Goal: Transaction & Acquisition: Purchase product/service

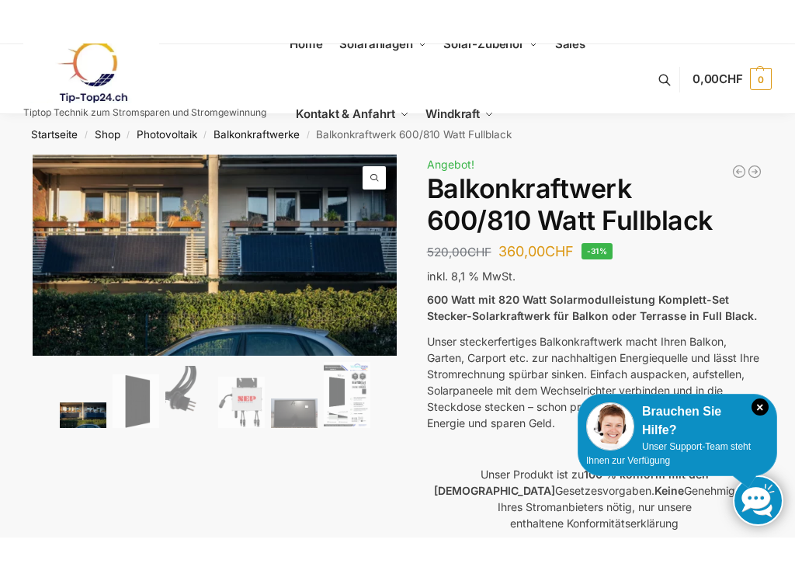
scroll to position [26, 0]
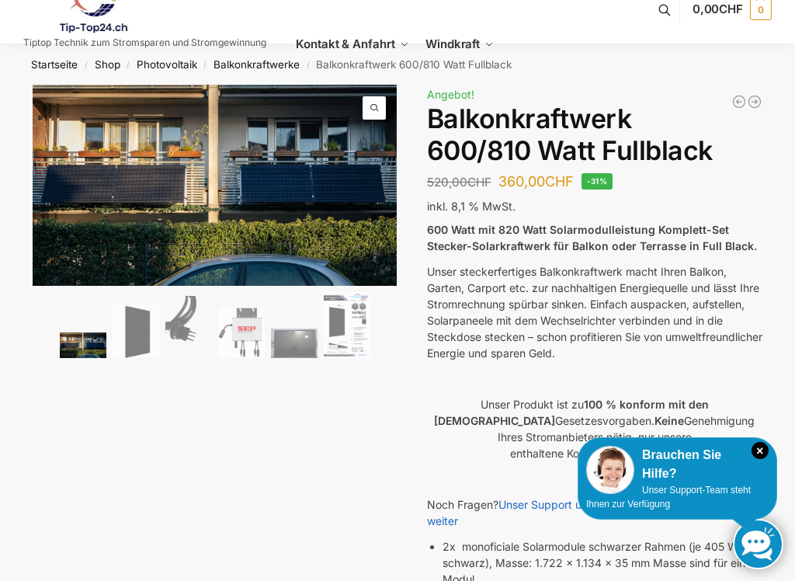
click at [766, 444] on icon "×" at bounding box center [759, 450] width 17 height 17
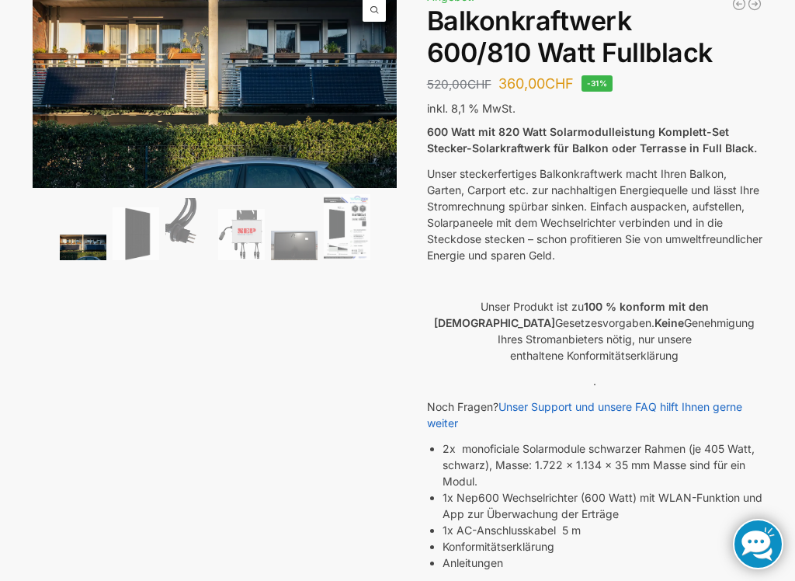
scroll to position [127, 0]
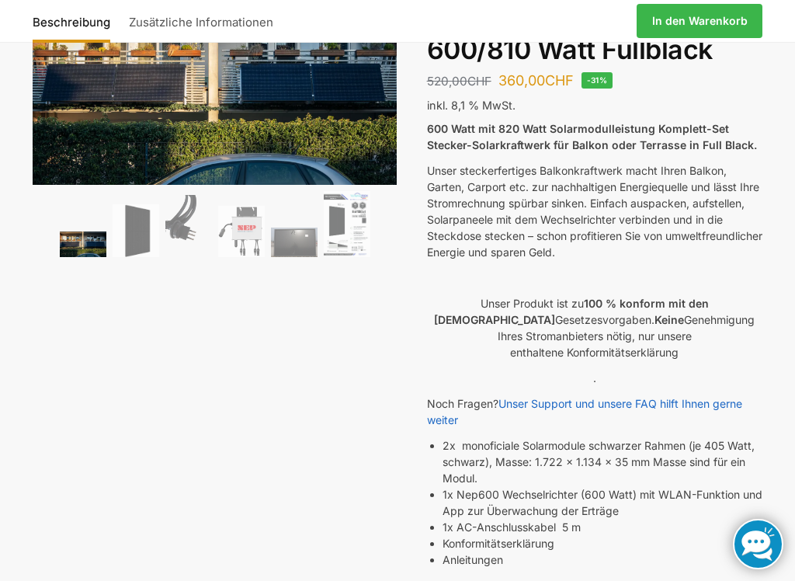
click at [766, 364] on div "🔍 Previous Next Beschreibung Zusätzliche Informationen 520,00 CHF Ursprüngliche…" at bounding box center [397, 486] width 795 height 1004
click at [765, 371] on div "🔍 Previous Next Beschreibung Zusätzliche Informationen 520,00 CHF Ursprüngliche…" at bounding box center [397, 486] width 795 height 1004
click at [752, 381] on p "." at bounding box center [595, 378] width 336 height 16
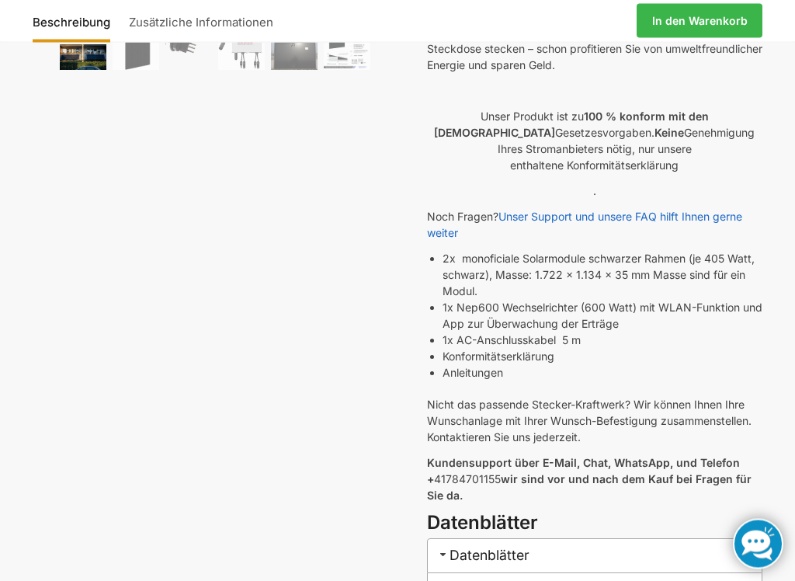
scroll to position [332, 0]
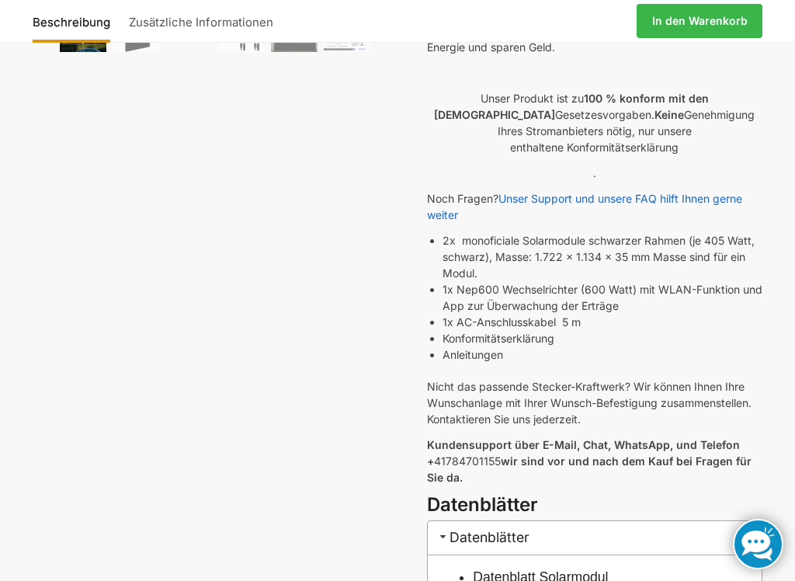
click at [703, 363] on div "600 Watt mit 820 Watt Solarmodulleistung Komplett-Set Stecker-Solarkraftwerk fü…" at bounding box center [595, 203] width 336 height 576
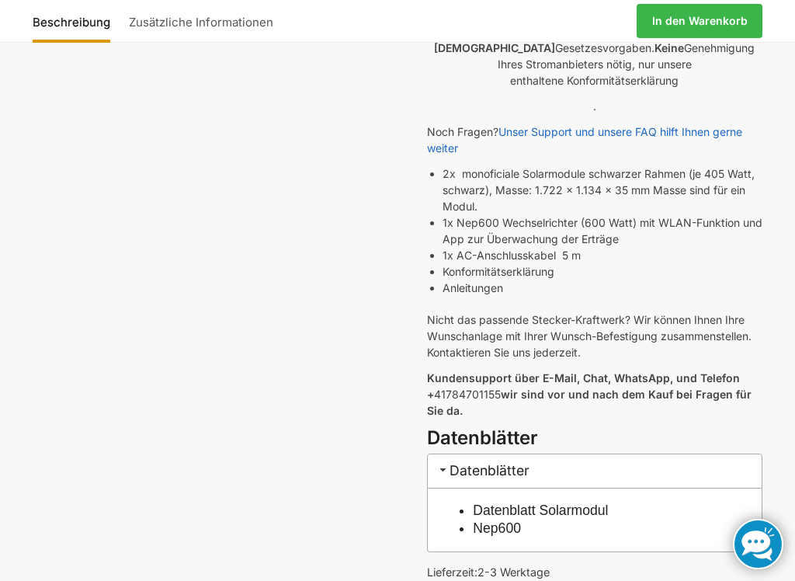
scroll to position [407, 0]
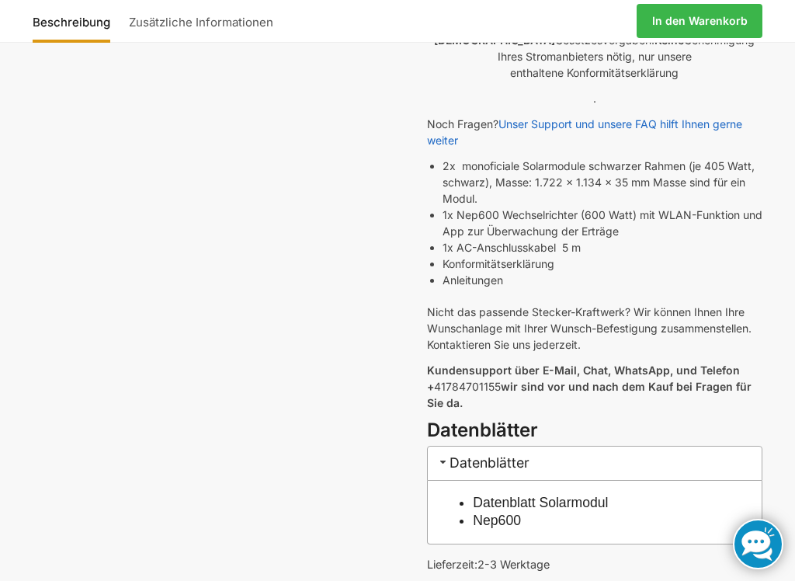
click at [734, 352] on div "600 Watt mit 820 Watt Solarmodulleistung Komplett-Set Stecker-Solarkraftwerk fü…" at bounding box center [595, 129] width 336 height 576
click at [730, 355] on div "600 Watt mit 820 Watt Solarmodulleistung Komplett-Set Stecker-Solarkraftwerk fü…" at bounding box center [595, 129] width 336 height 576
click at [708, 366] on strong "Kundensupport über E-Mail, Chat, WhatsApp, und Telefon +" at bounding box center [583, 377] width 313 height 29
click at [723, 367] on strong "Kundensupport über E-Mail, Chat, WhatsApp, und Telefon +" at bounding box center [583, 377] width 313 height 29
click at [691, 405] on p "Kundensupport über E-Mail, Chat, WhatsApp, und Telefon + 41784701155 wir sind v…" at bounding box center [595, 386] width 336 height 49
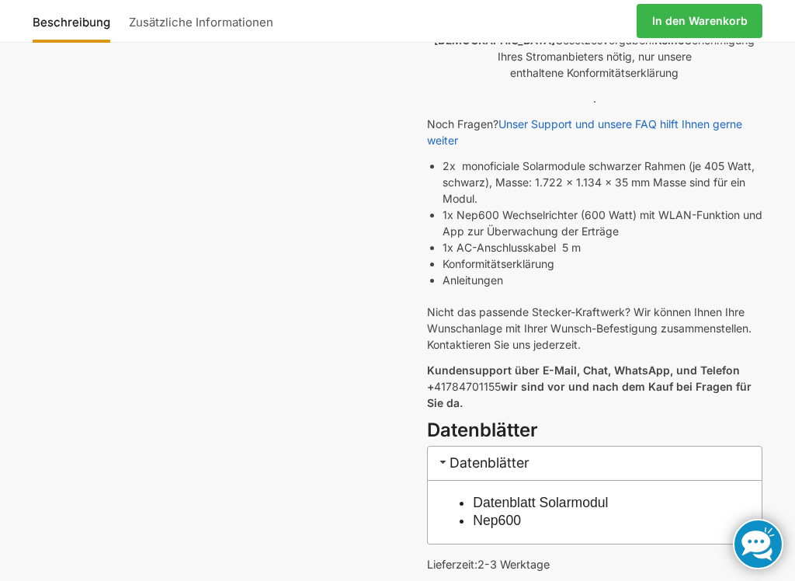
click at [682, 411] on div "600 Watt mit 820 Watt Solarmodulleistung Komplett-Set Stecker-Solarkraftwerk fü…" at bounding box center [595, 129] width 336 height 576
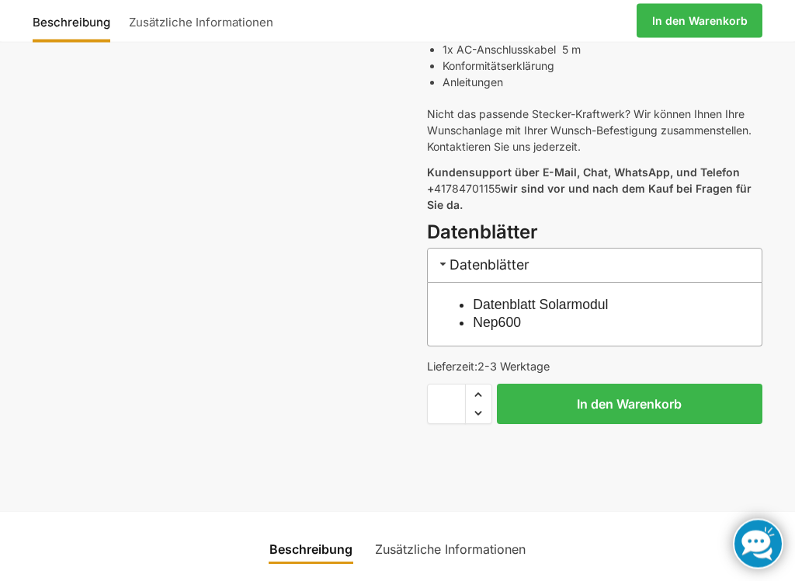
scroll to position [623, 0]
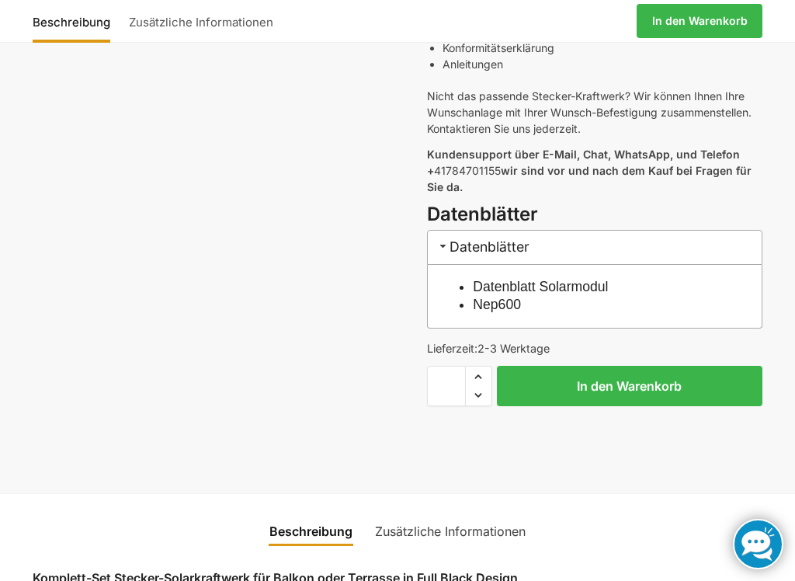
click at [726, 404] on button "In den Warenkorb" at bounding box center [630, 386] width 266 height 40
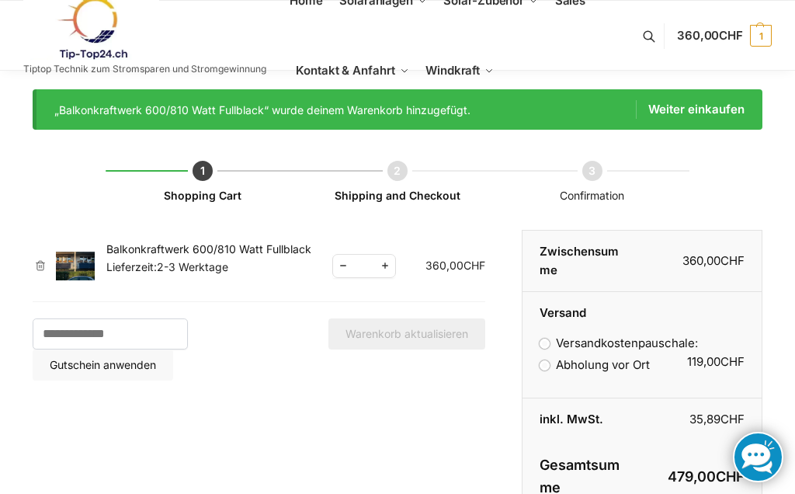
click at [555, 369] on label "Abholung vor Ort" at bounding box center [595, 364] width 110 height 15
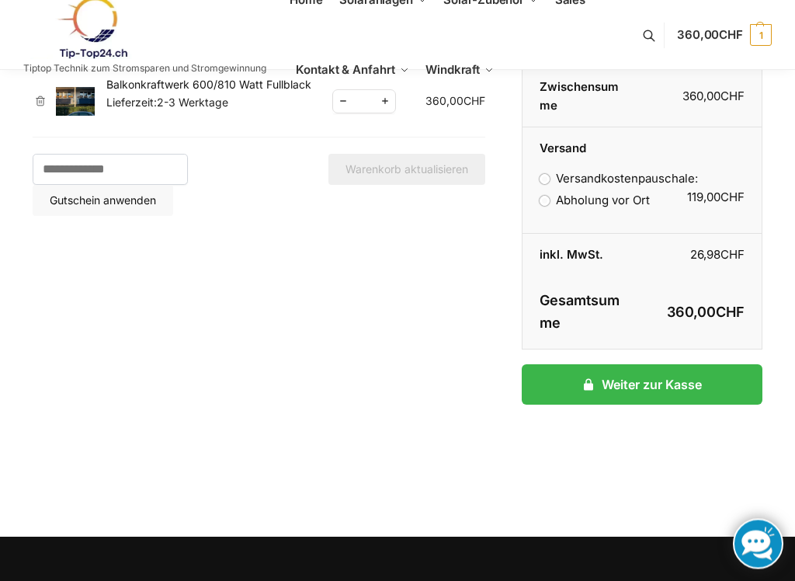
scroll to position [165, 0]
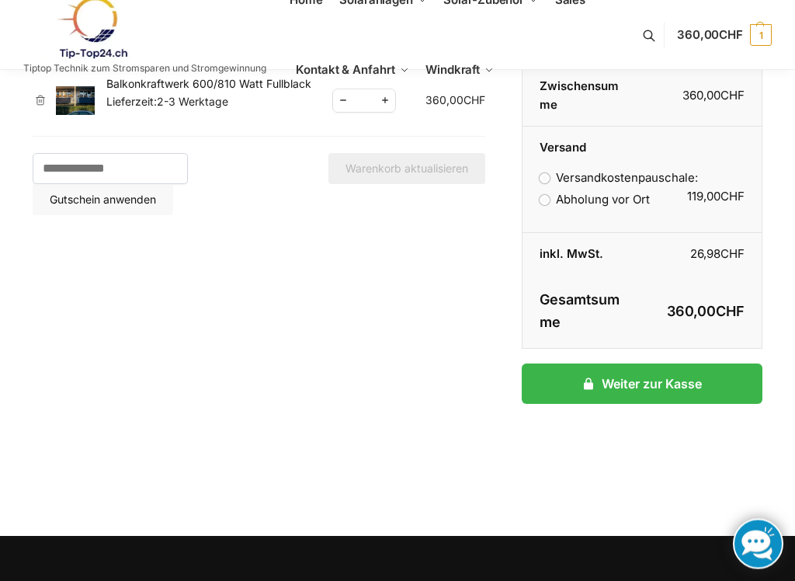
click at [662, 390] on link "Weiter zur Kasse" at bounding box center [642, 384] width 241 height 40
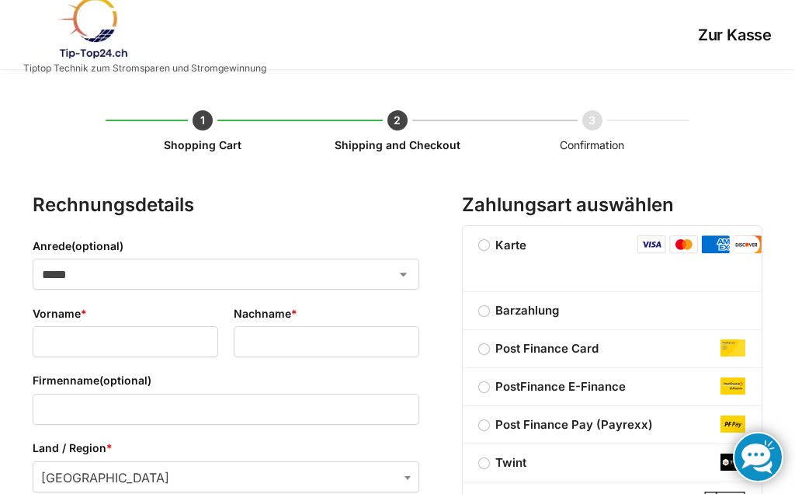
select select "**"
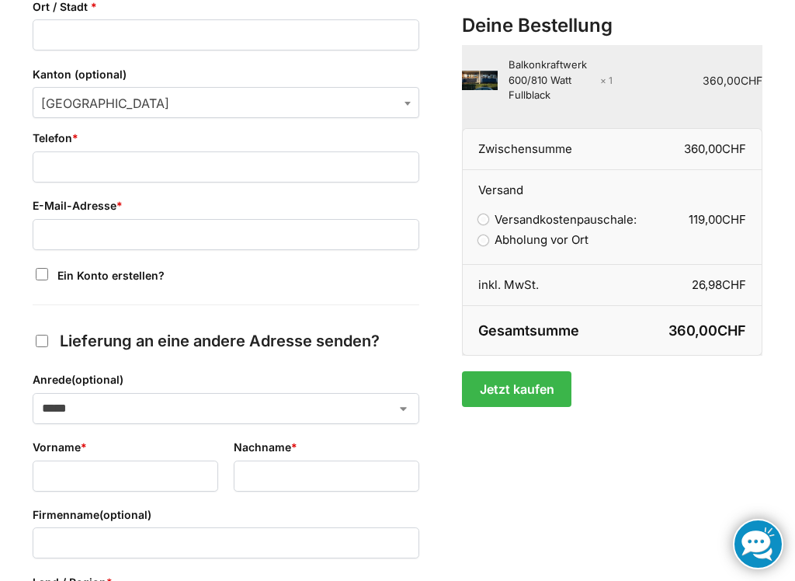
scroll to position [776, 0]
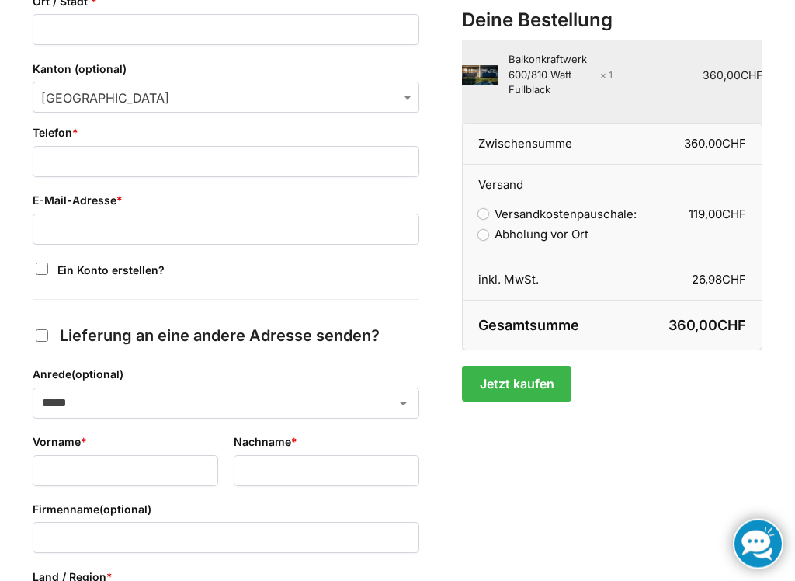
click at [492, 207] on label "Versandkostenpauschale: 119,00 CHF" at bounding box center [557, 214] width 158 height 15
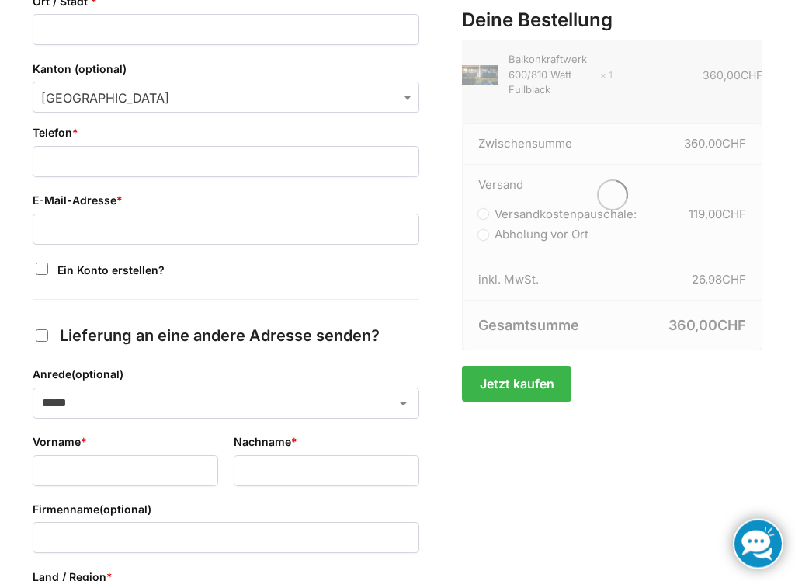
scroll to position [777, 0]
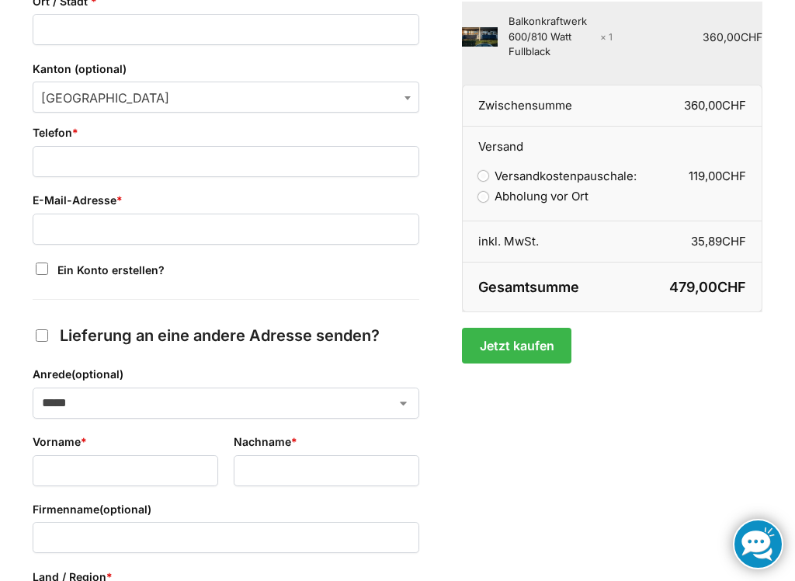
click at [492, 195] on label "Abholung vor Ort" at bounding box center [533, 196] width 110 height 15
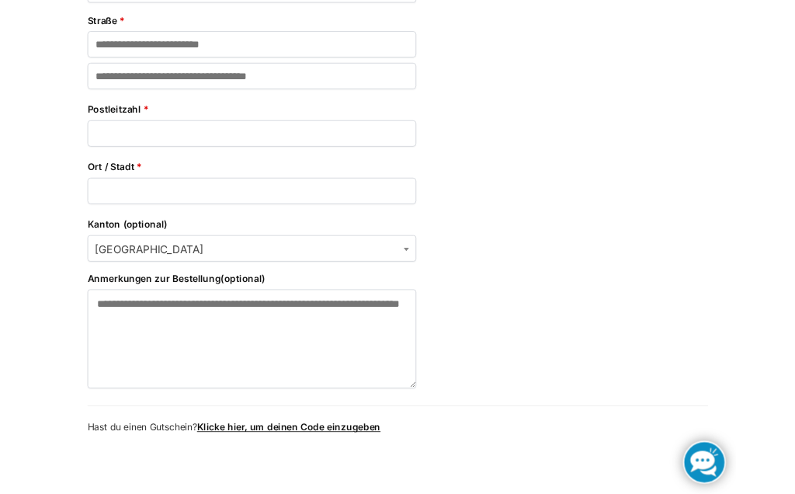
scroll to position [1486, 0]
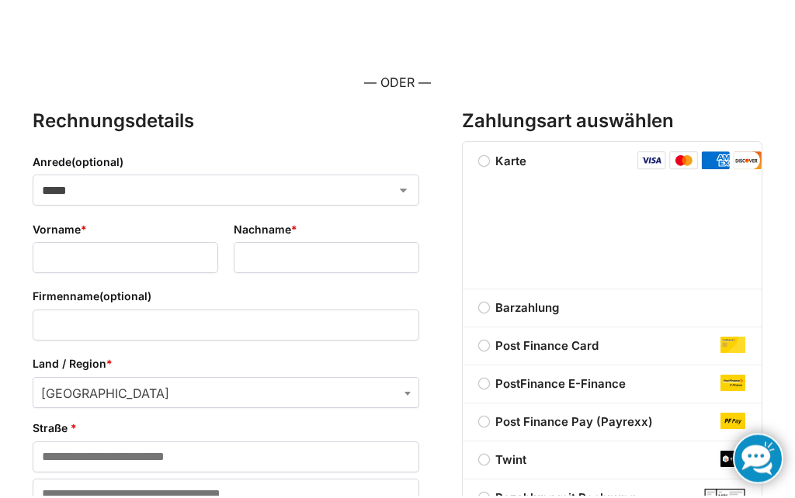
scroll to position [174, 0]
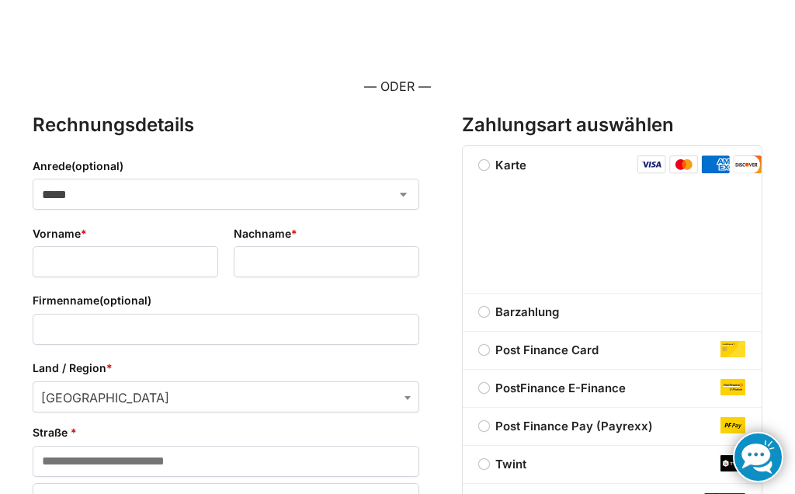
click at [411, 199] on select "***** **** **** ******" at bounding box center [226, 194] width 387 height 31
select select "*"
click at [69, 253] on input "Vorname *" at bounding box center [126, 261] width 186 height 31
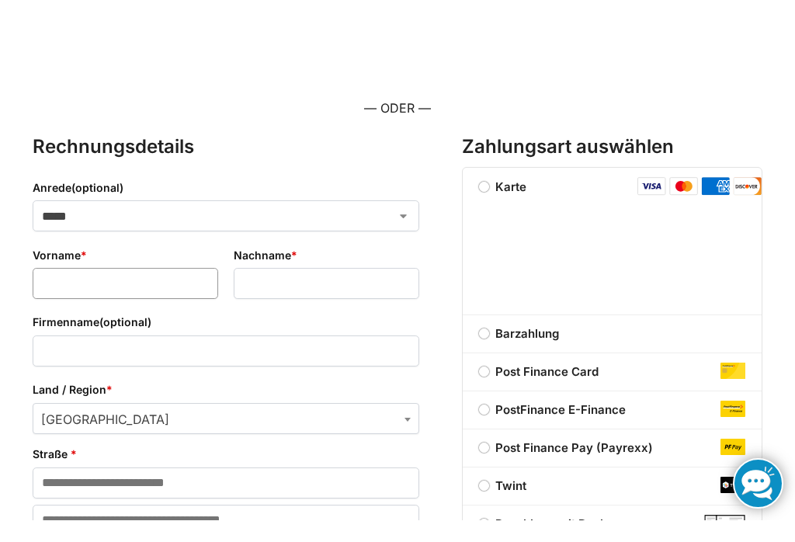
scroll to position [173, 0]
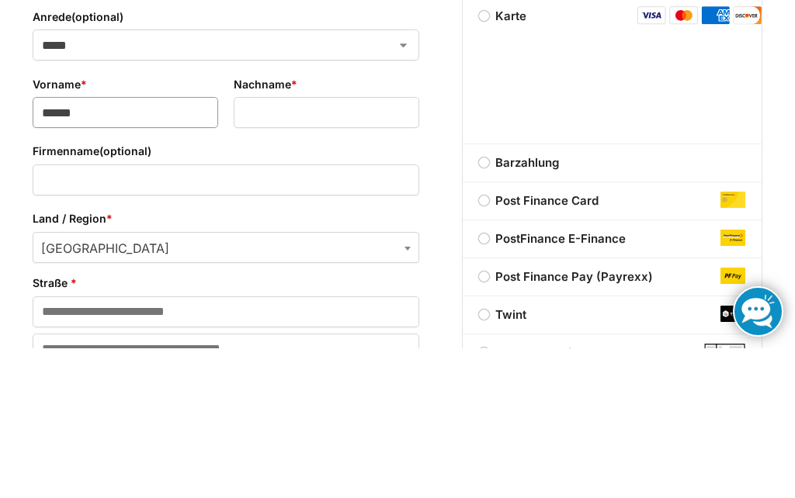
type input "******"
click at [273, 247] on input "Nachname *" at bounding box center [327, 262] width 186 height 31
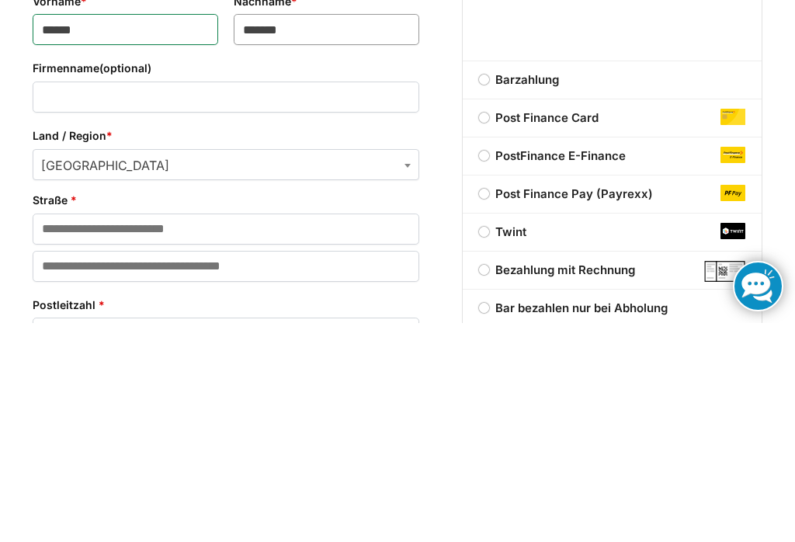
scroll to position [188, 0]
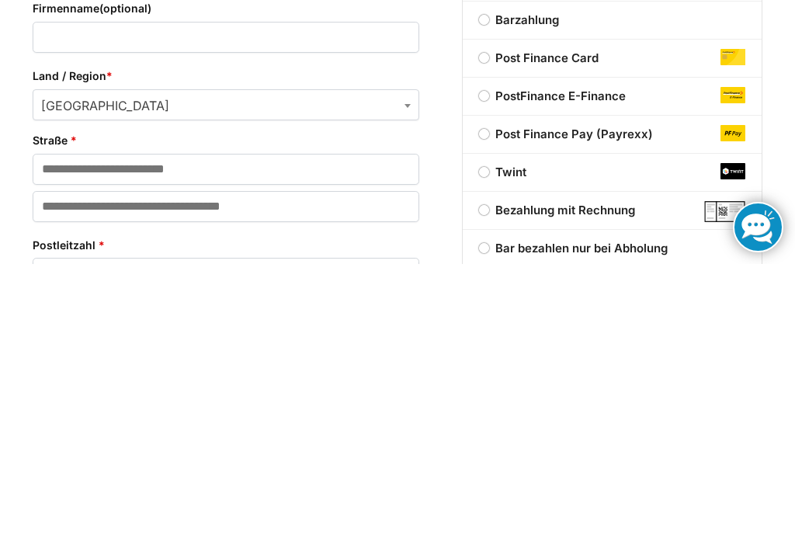
type input "*******"
click at [87, 432] on input "Straße *" at bounding box center [226, 447] width 387 height 31
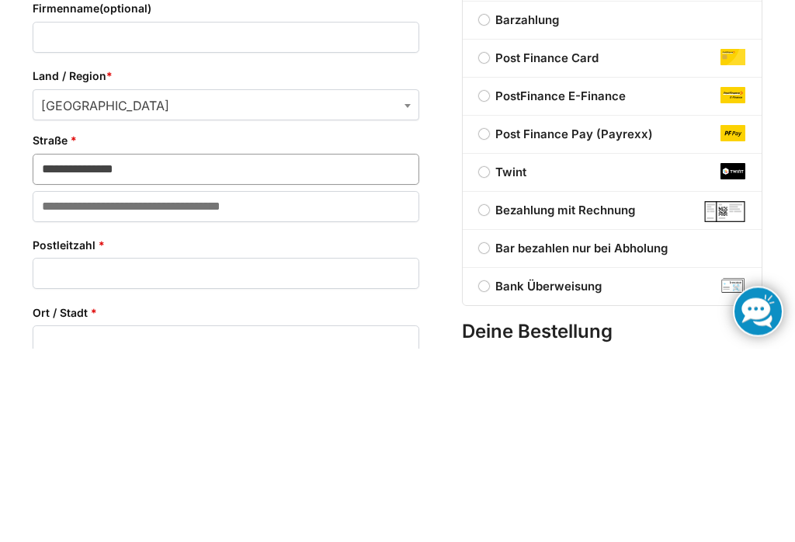
scroll to position [279, 0]
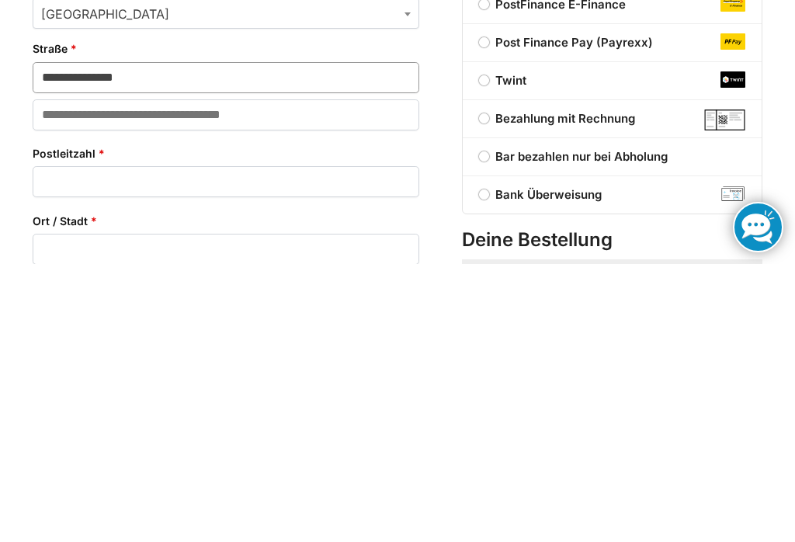
type input "**********"
click at [68, 444] on input "Postleitzahl *" at bounding box center [226, 459] width 387 height 31
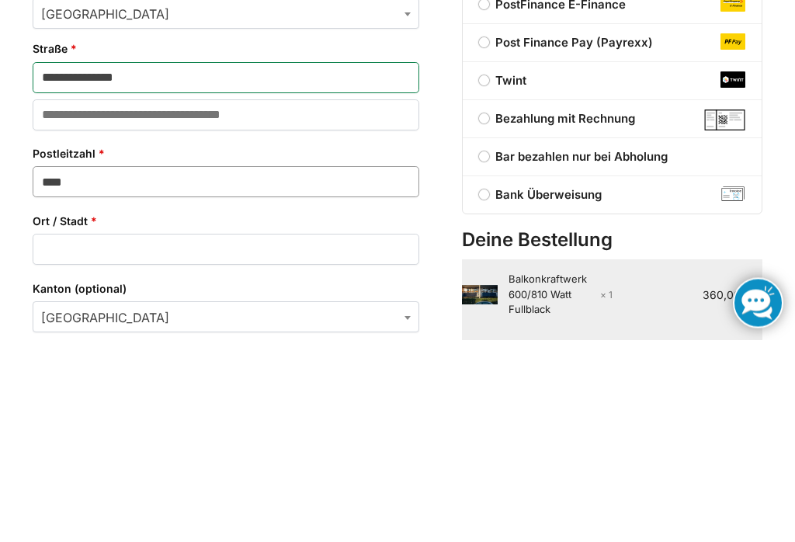
scroll to position [358, 0]
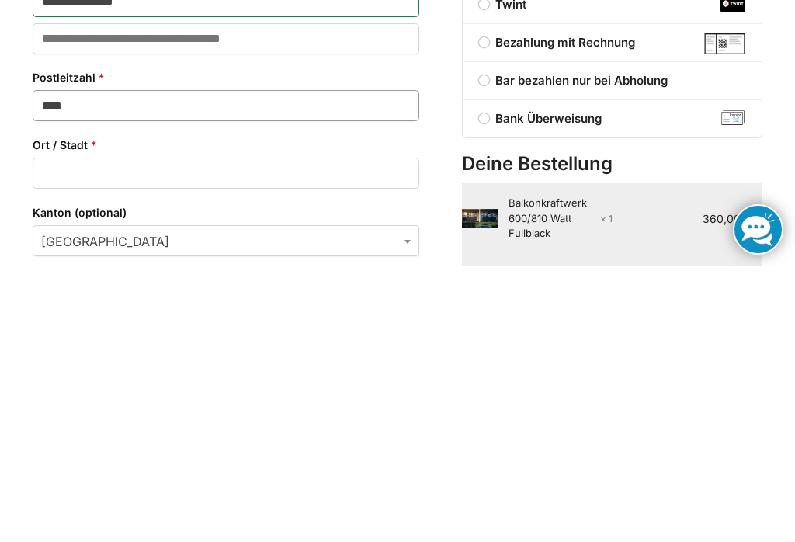
type input "****"
click at [85, 433] on input "Ort / Stadt *" at bounding box center [226, 448] width 387 height 31
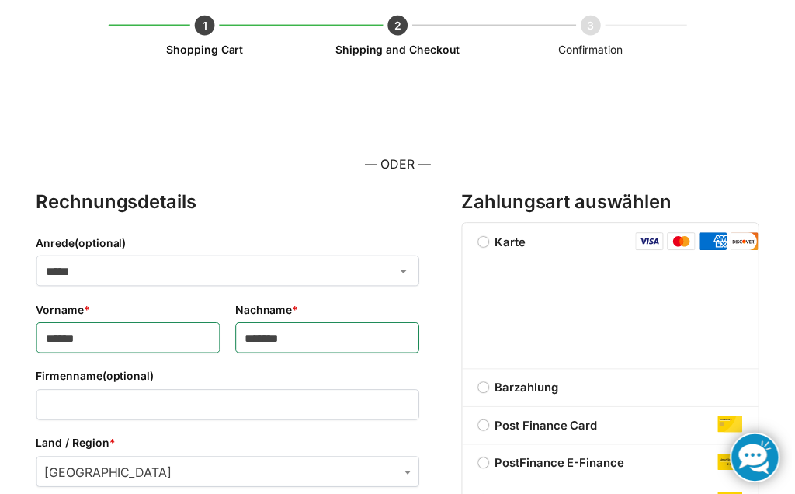
scroll to position [0, 0]
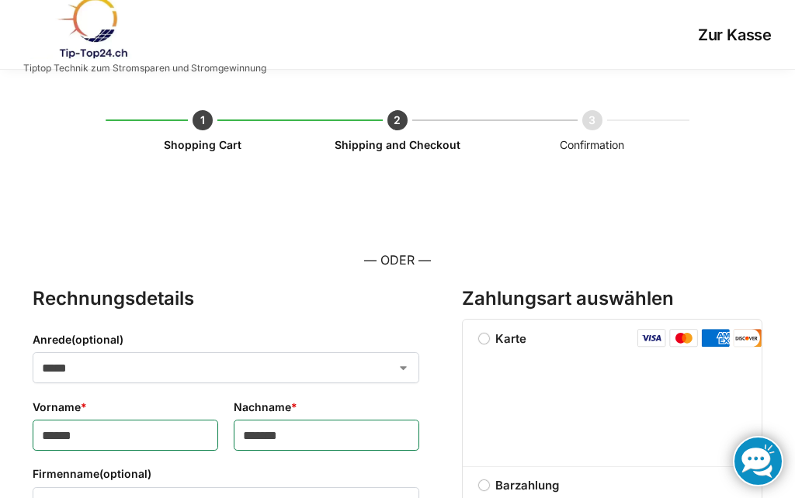
type input "**********"
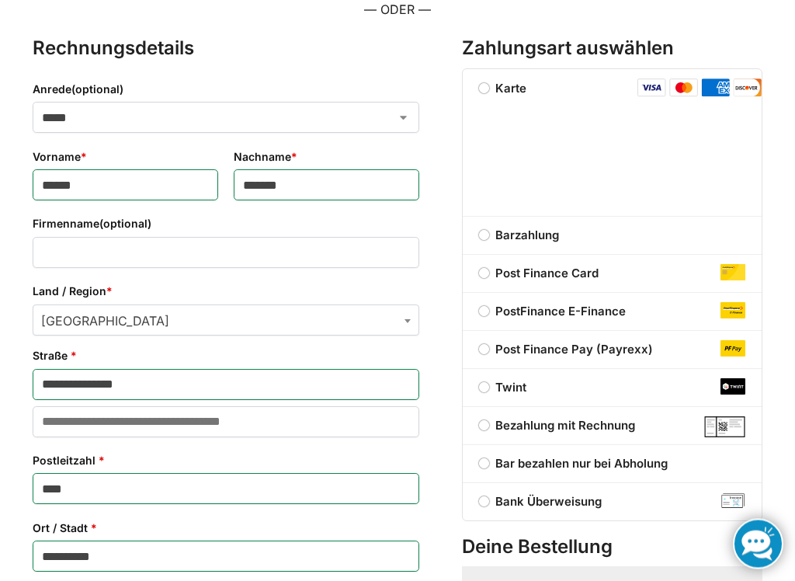
scroll to position [251, 0]
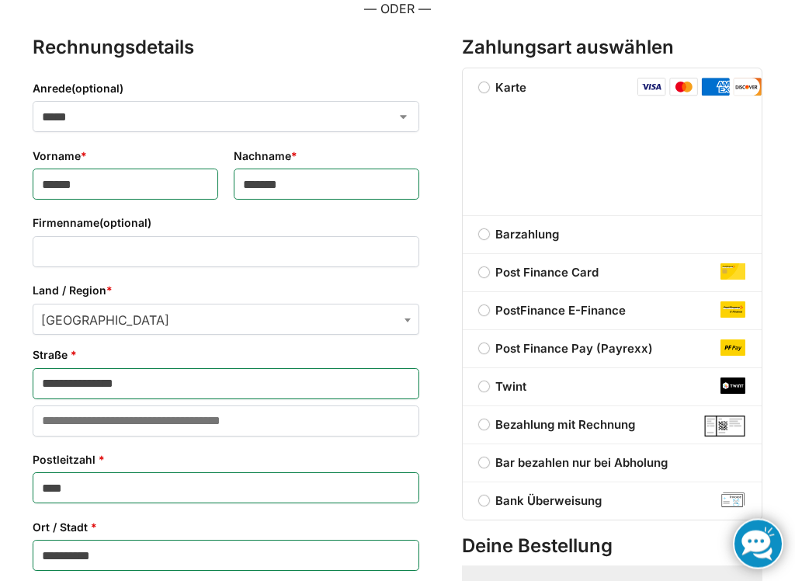
click at [486, 429] on label "Bezahlung mit Rechnung" at bounding box center [612, 425] width 299 height 19
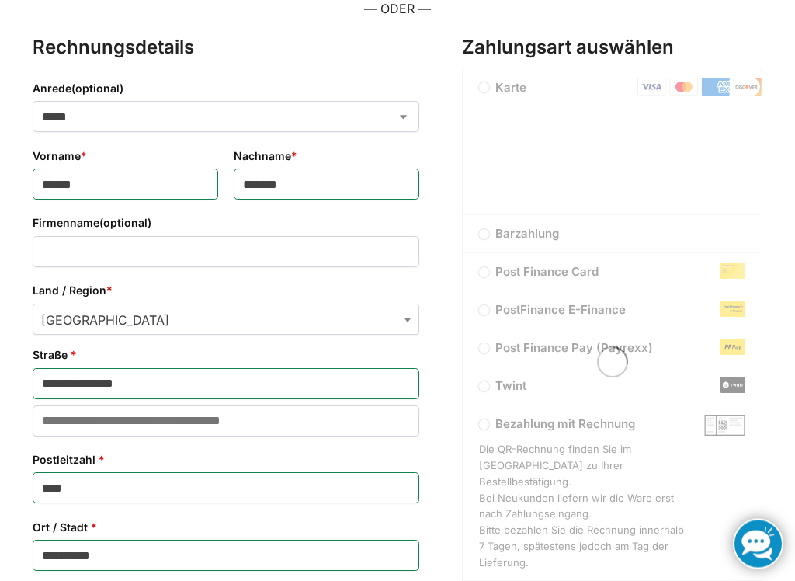
scroll to position [252, 0]
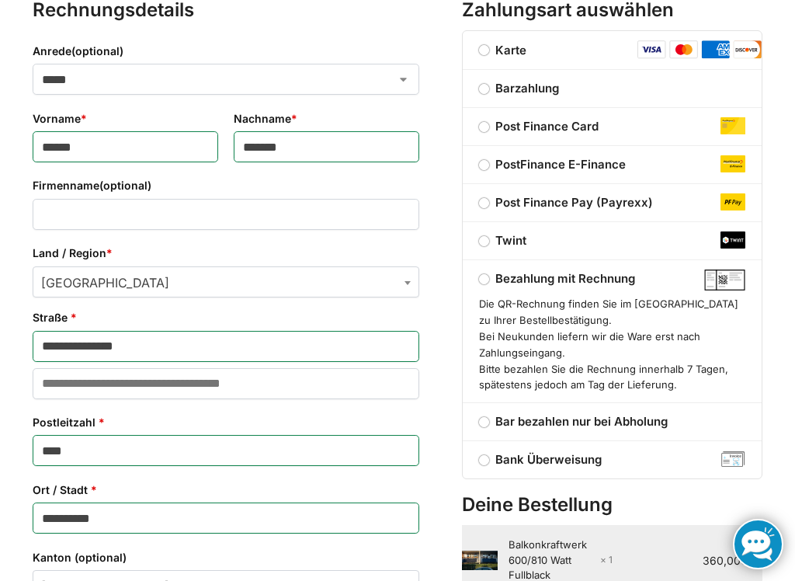
click at [705, 365] on p "Die QR-Rechnung finden Sie im Anhang zu Ihrer Bestellbestätigung. Bei Neukunden…" at bounding box center [612, 340] width 267 height 105
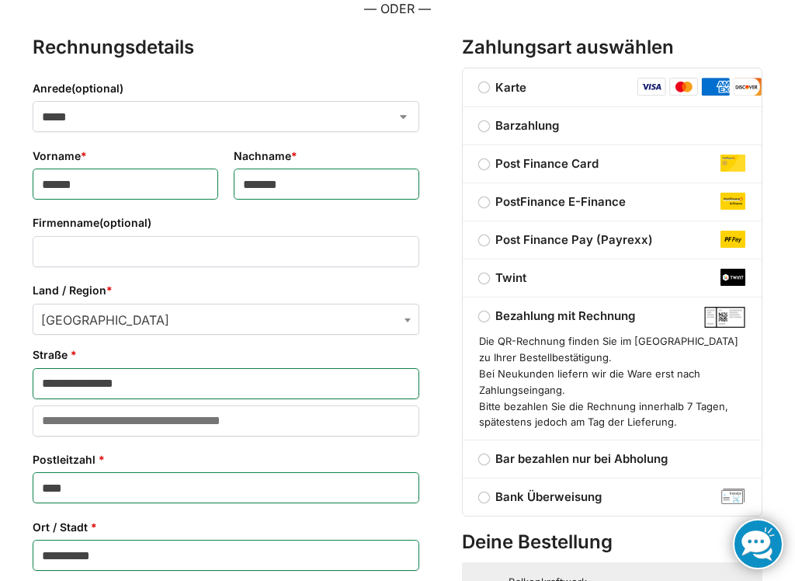
click at [490, 462] on label "Bar bezahlen nur bei Abholung" at bounding box center [612, 458] width 299 height 19
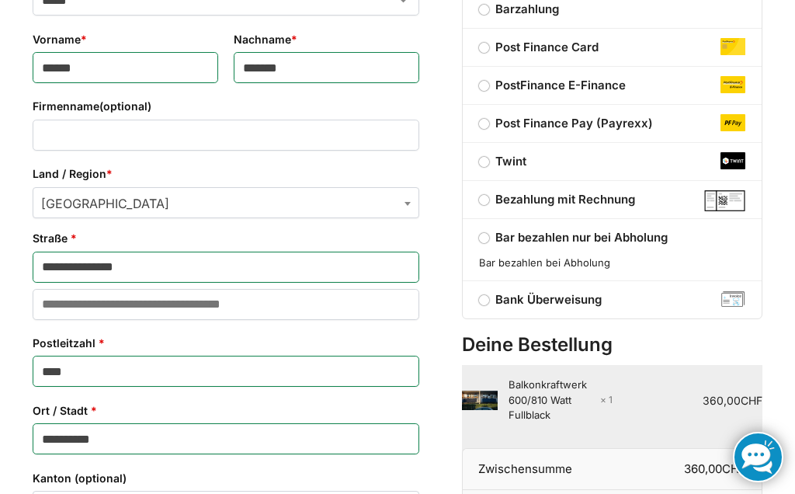
scroll to position [367, 0]
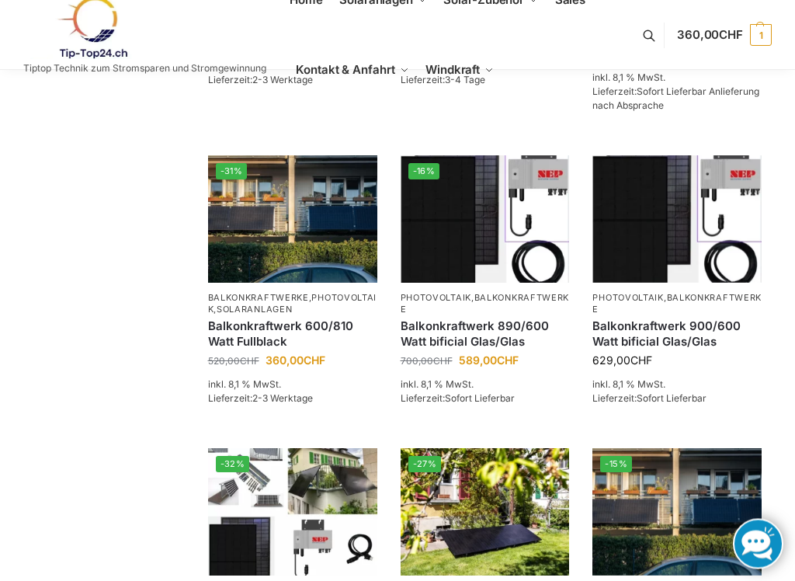
scroll to position [599, 0]
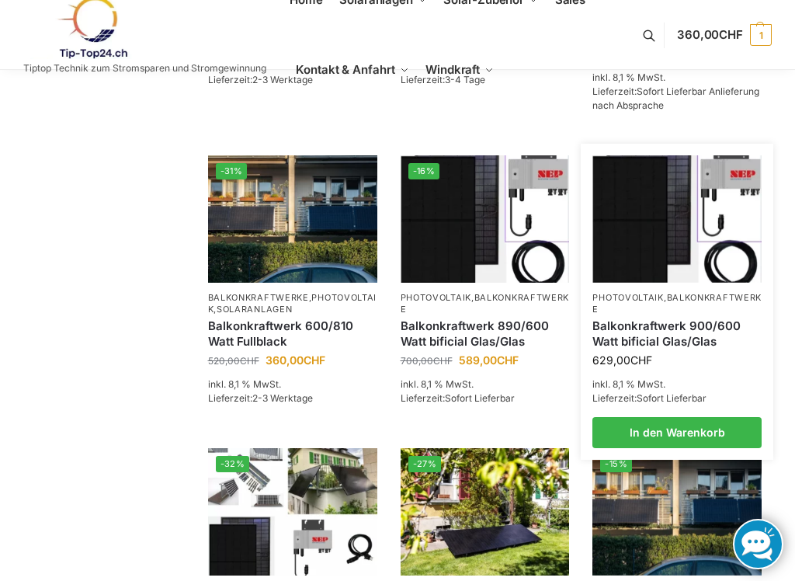
click at [637, 342] on link "Balkonkraftwerk 900/600 Watt bificial Glas/Glas" at bounding box center [676, 333] width 169 height 30
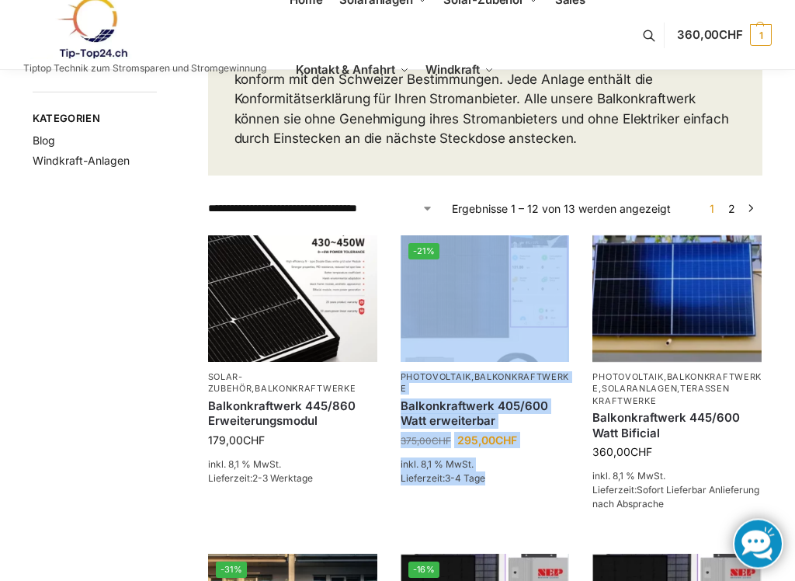
scroll to position [200, 0]
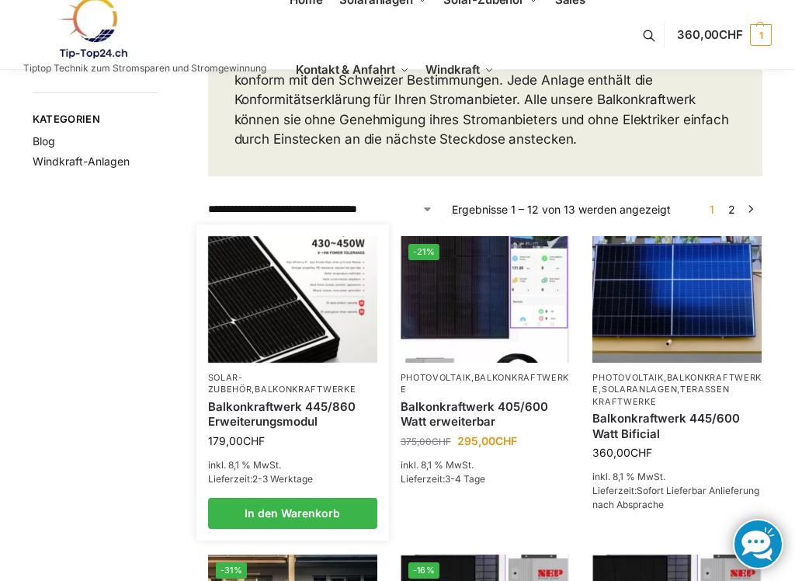
click at [283, 418] on link "Balkonkraftwerk 445/860 Erweiterungsmodul" at bounding box center [292, 414] width 169 height 30
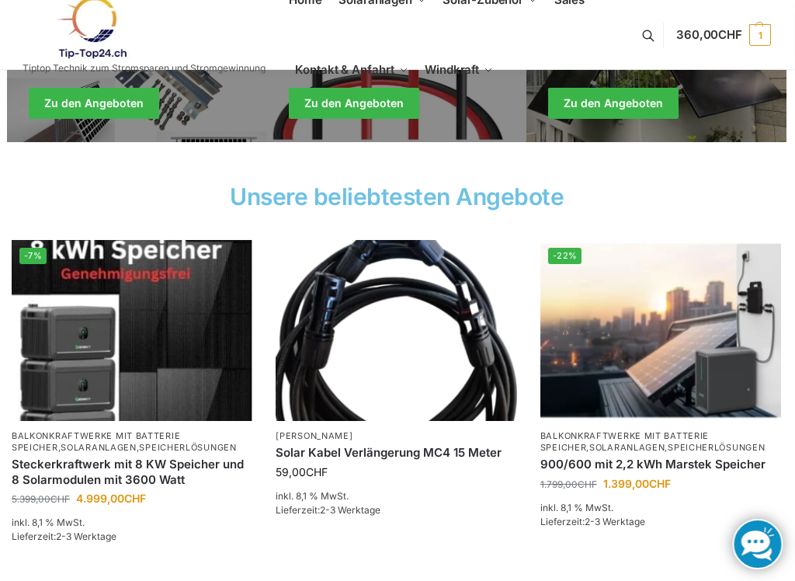
scroll to position [501, 1]
click at [127, 141] on link "Holiday Style" at bounding box center [137, 64] width 260 height 155
